Goal: Task Accomplishment & Management: Manage account settings

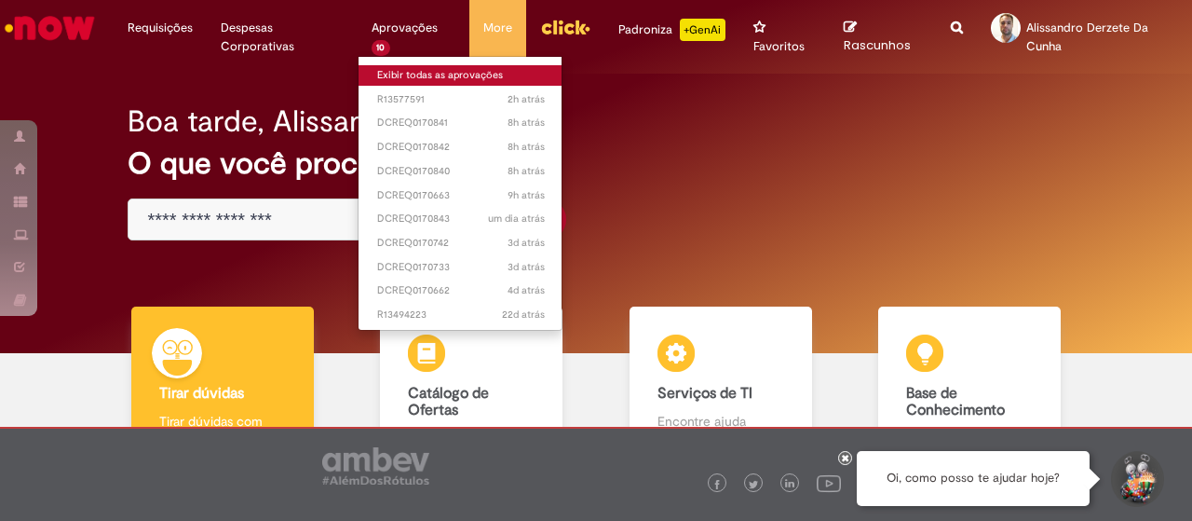
click at [409, 72] on link "Exibir todas as aprovações" at bounding box center [461, 75] width 205 height 20
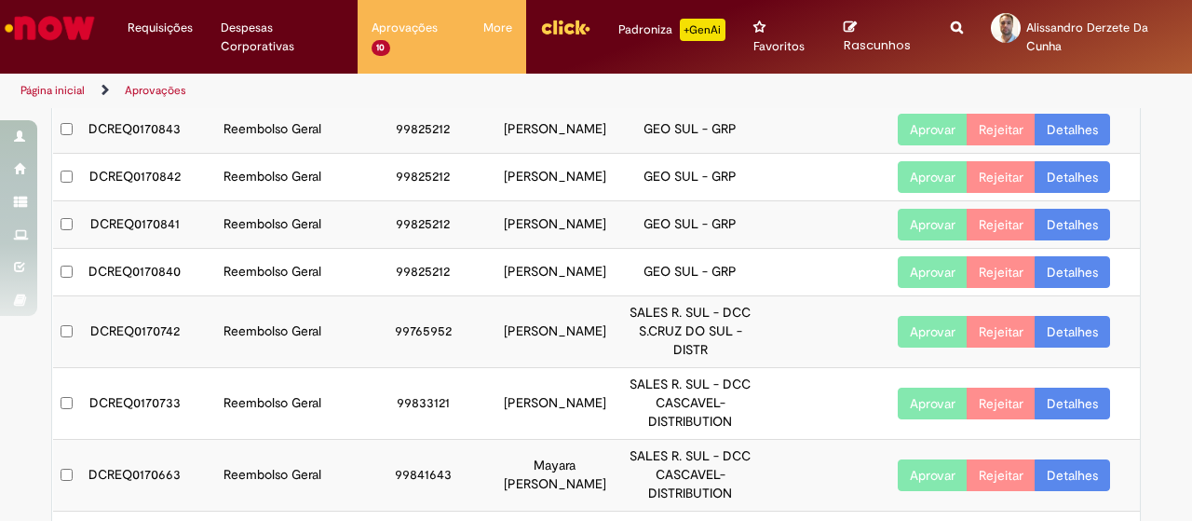
scroll to position [39, 0]
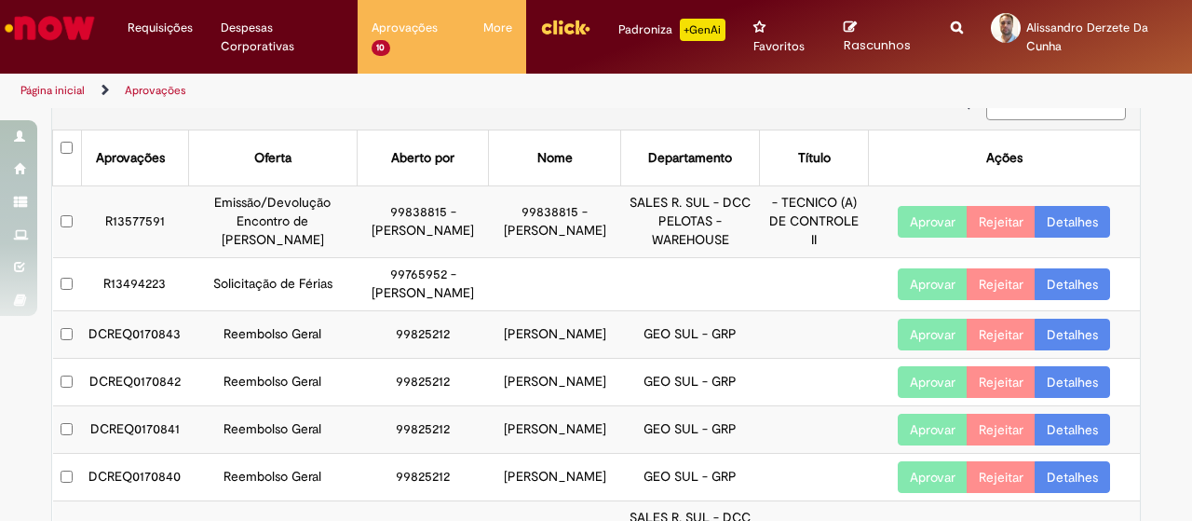
click at [1078, 215] on link "Detalhes" at bounding box center [1072, 222] width 75 height 32
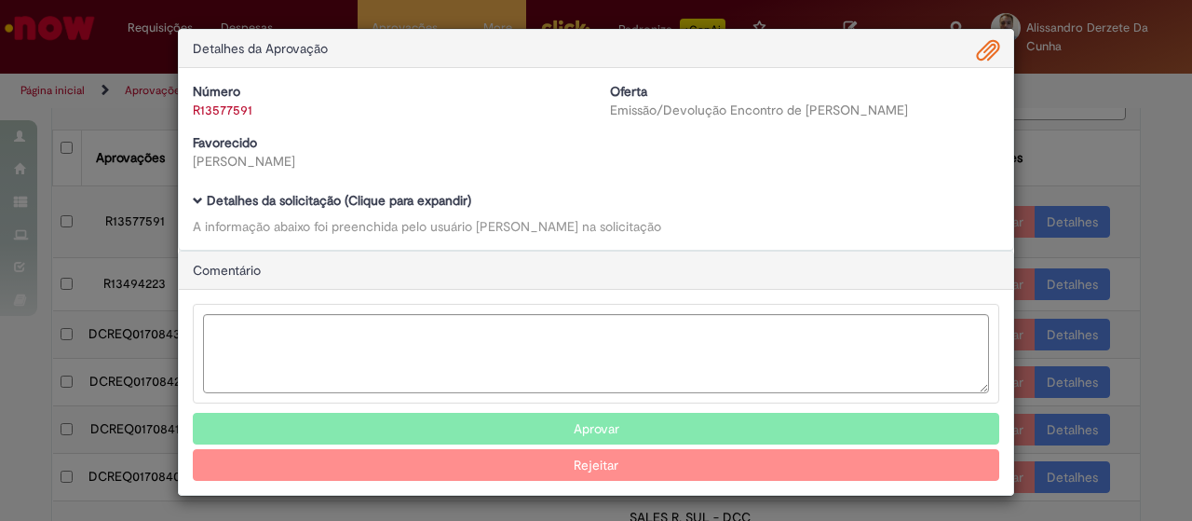
scroll to position [0, 0]
click at [613, 427] on button "Aprovar" at bounding box center [596, 429] width 807 height 32
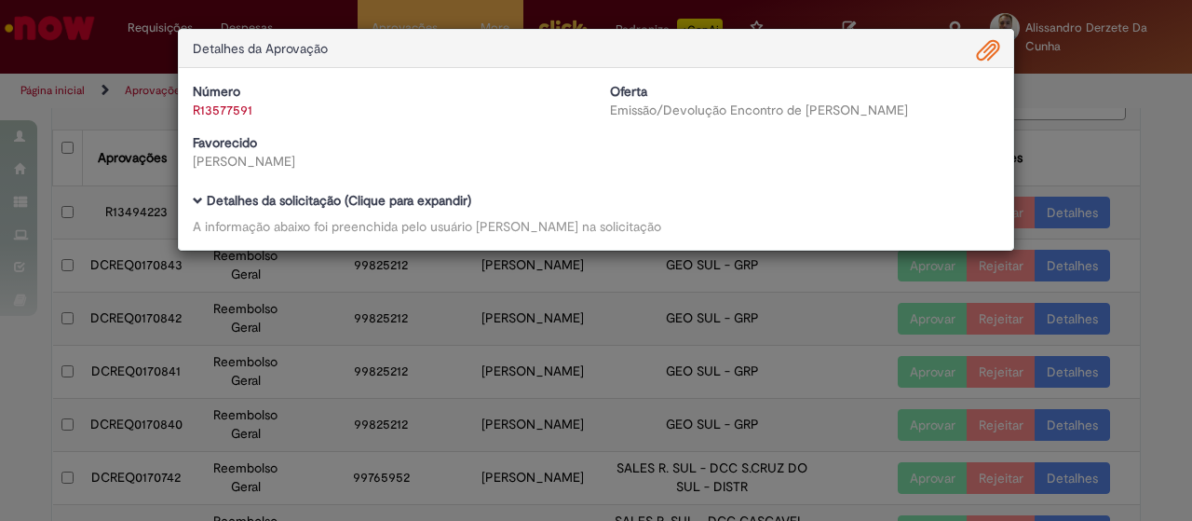
click at [1138, 156] on div "Detalhes da Aprovação Número R13577591 Oferta Emissão/Devolução Encontro de Con…" at bounding box center [596, 260] width 1192 height 521
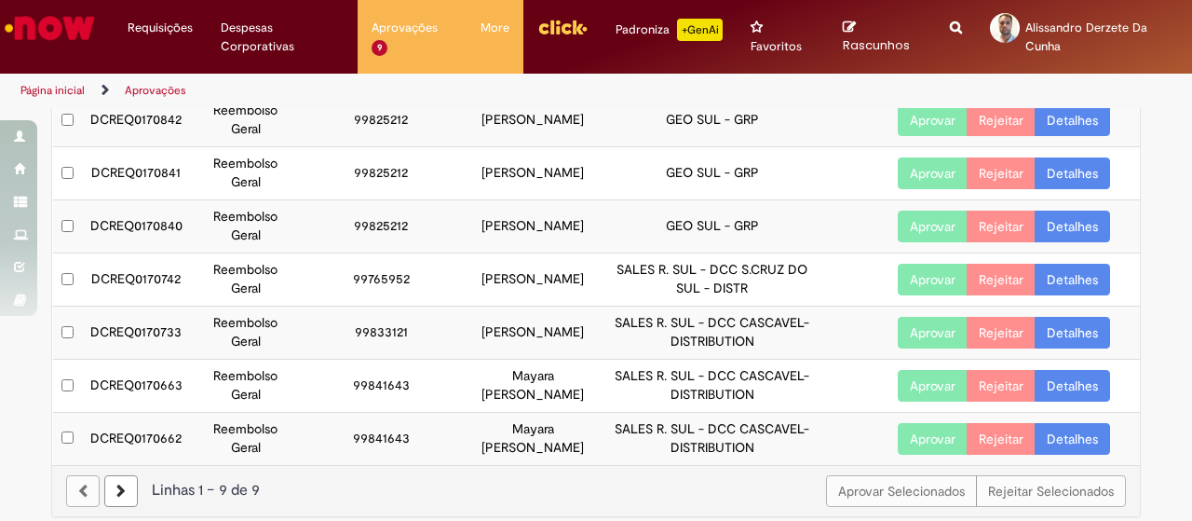
scroll to position [247, 0]
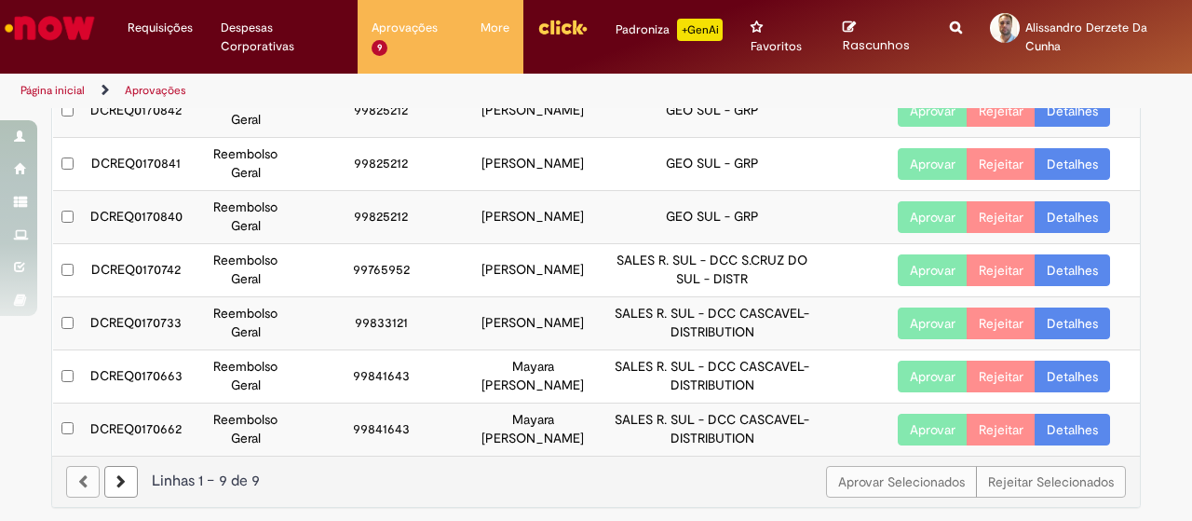
click at [118, 477] on link at bounding box center [121, 482] width 34 height 32
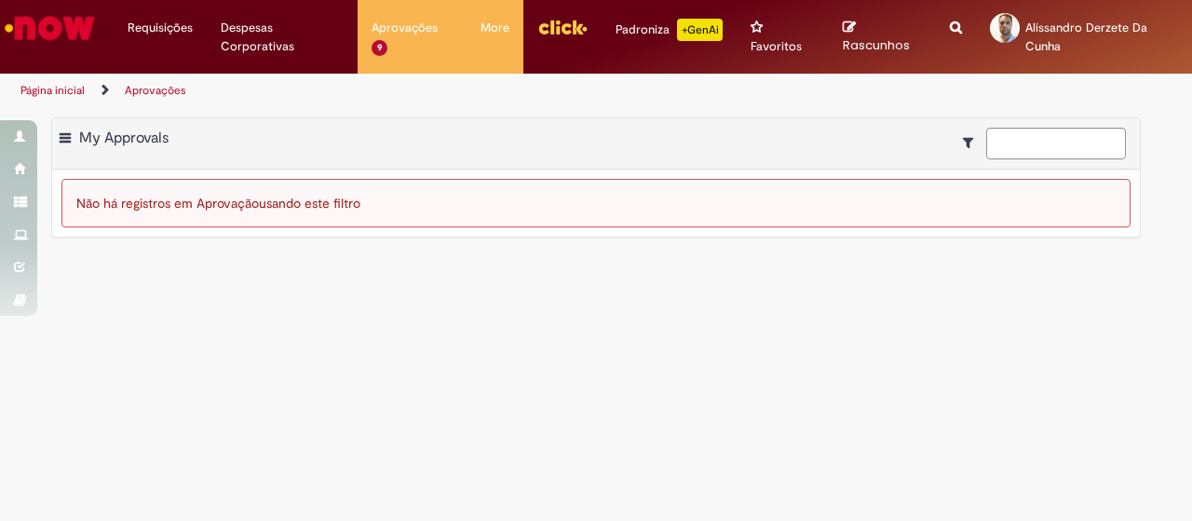
click at [66, 20] on img "Ir para a Homepage" at bounding box center [50, 27] width 96 height 37
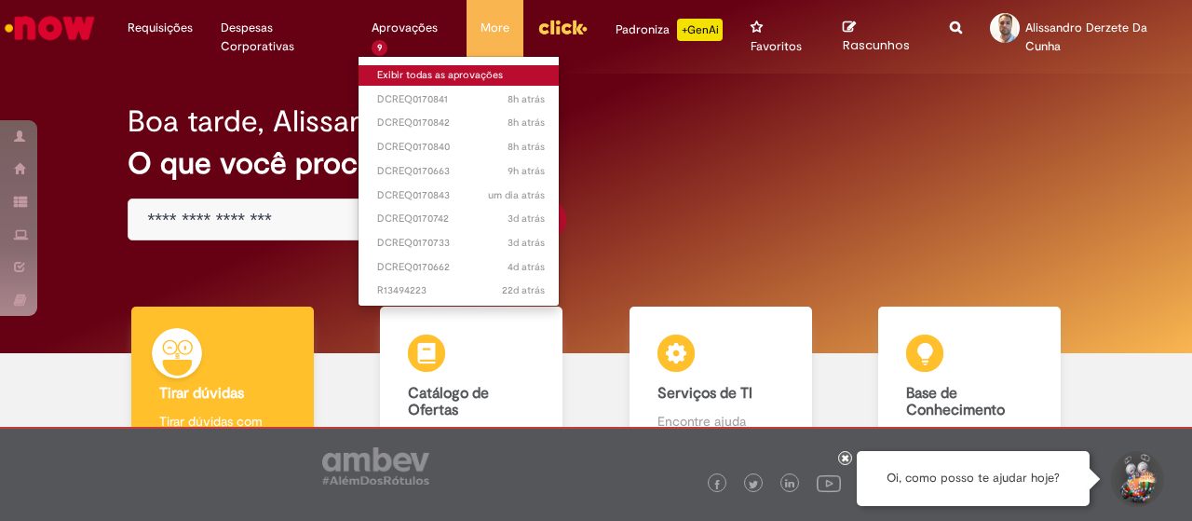
click at [387, 74] on link "Exibir todas as aprovações" at bounding box center [461, 75] width 205 height 20
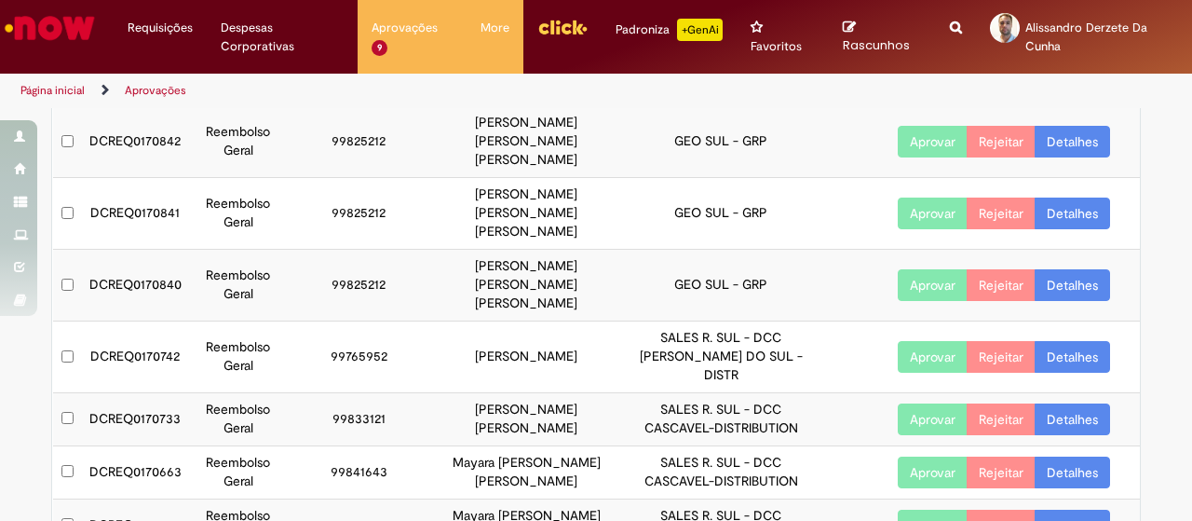
scroll to position [247, 0]
